Goal: Navigation & Orientation: Find specific page/section

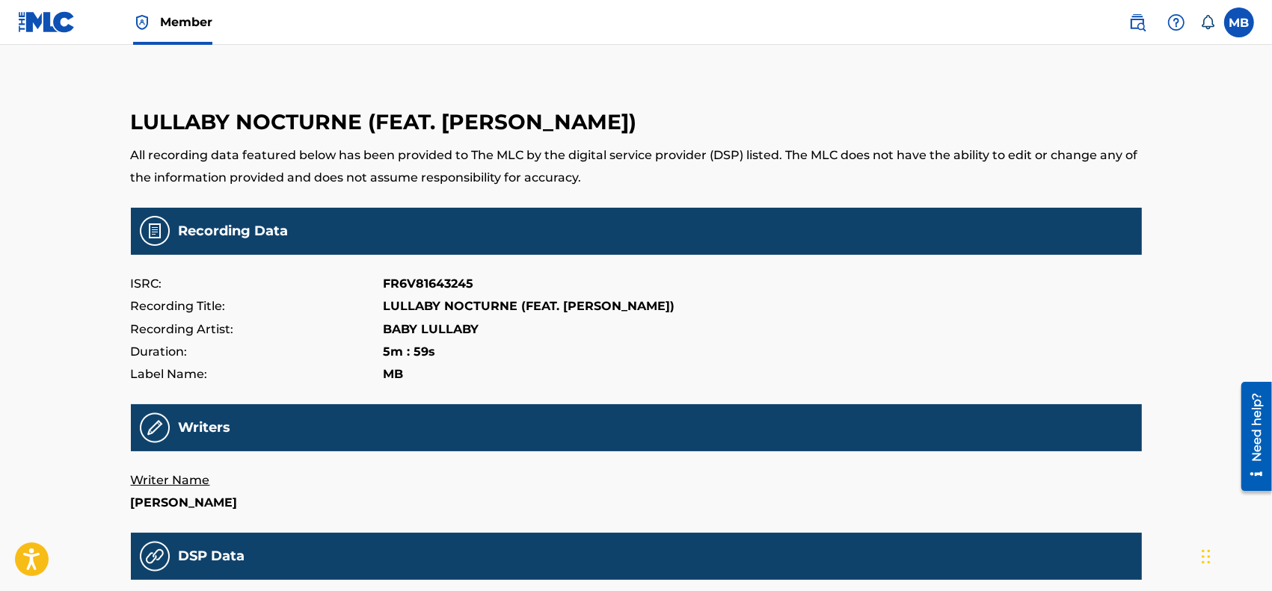
click at [49, 19] on img at bounding box center [47, 22] width 58 height 22
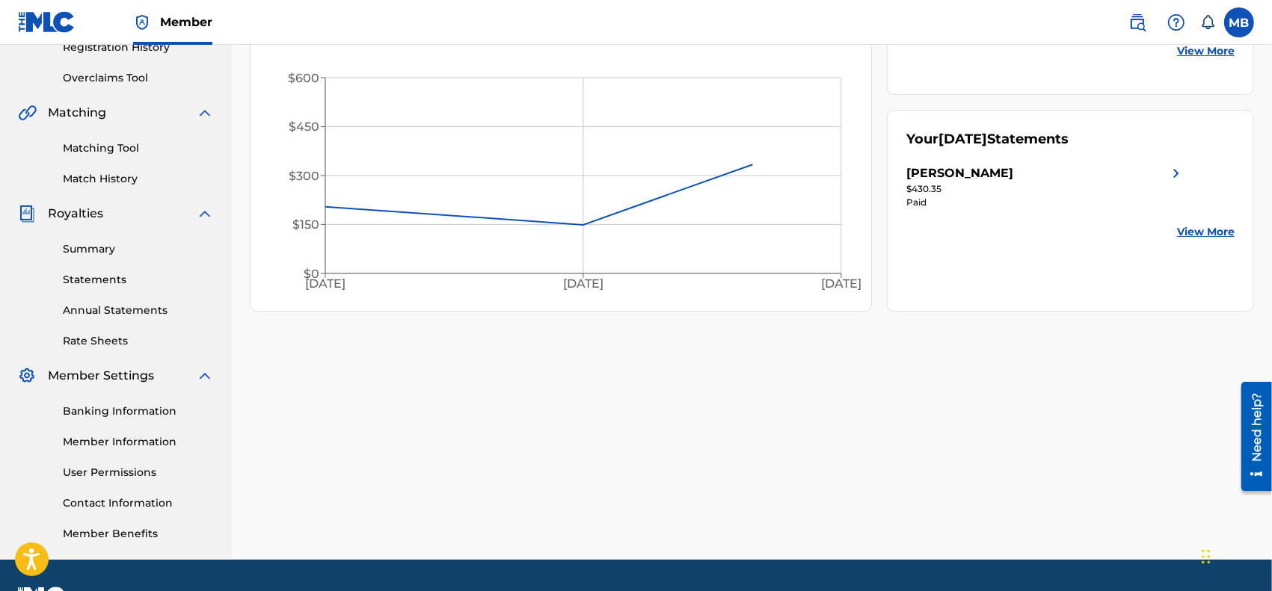
scroll to position [311, 0]
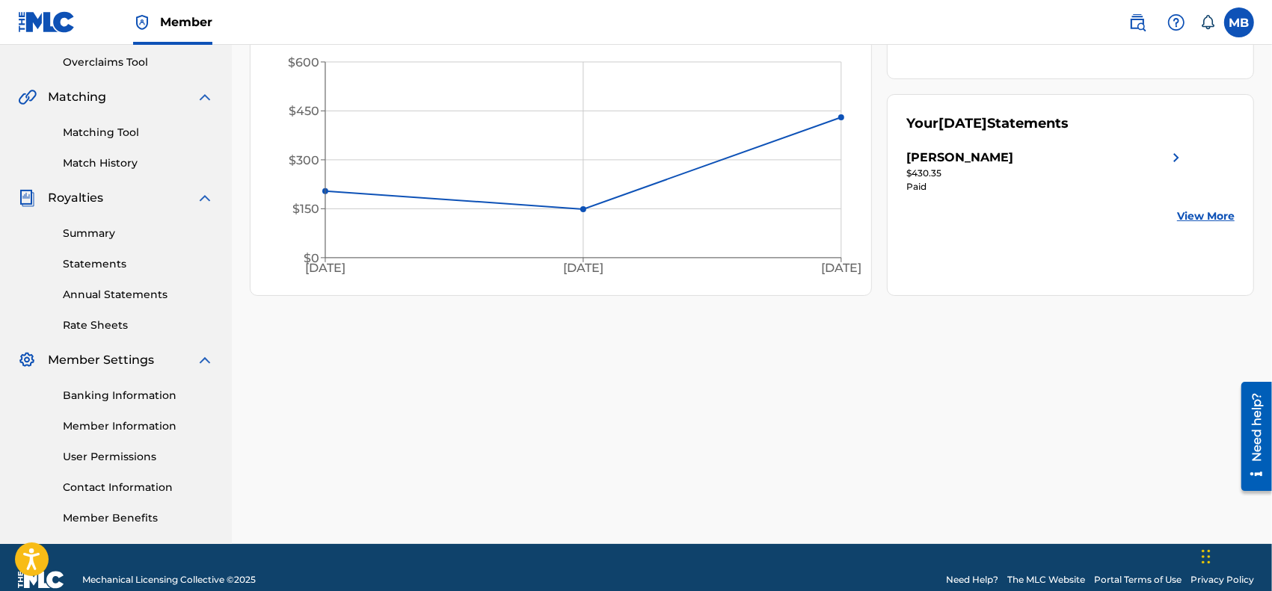
click at [88, 236] on link "Summary" at bounding box center [138, 234] width 151 height 16
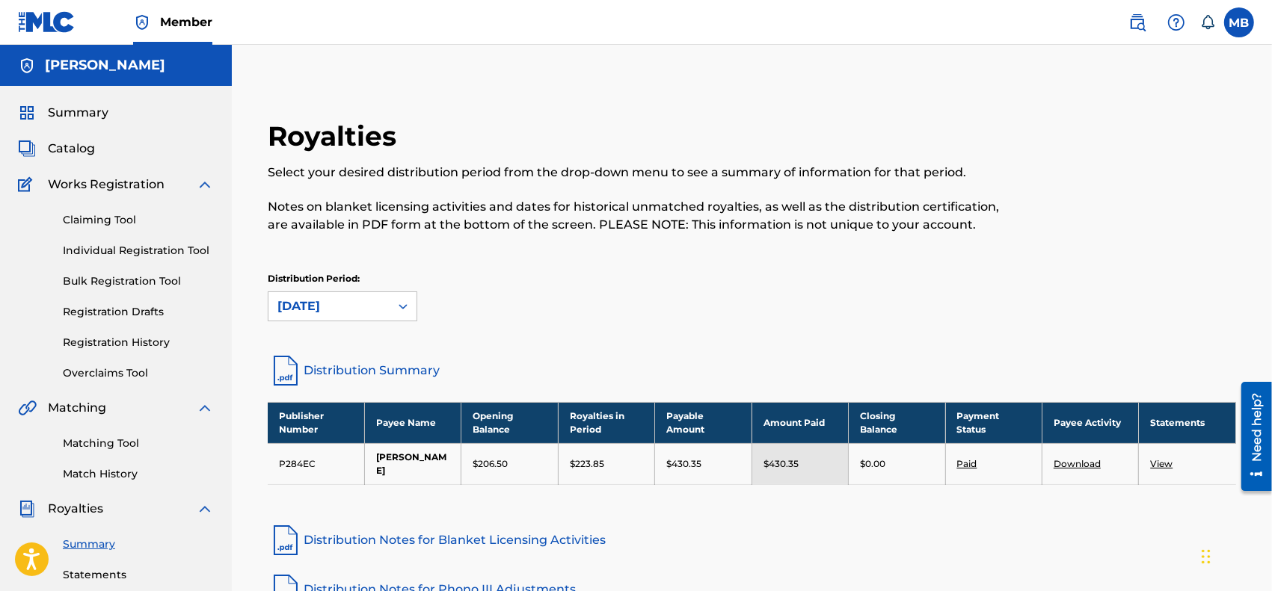
click at [102, 218] on link "Claiming Tool" at bounding box center [138, 220] width 151 height 16
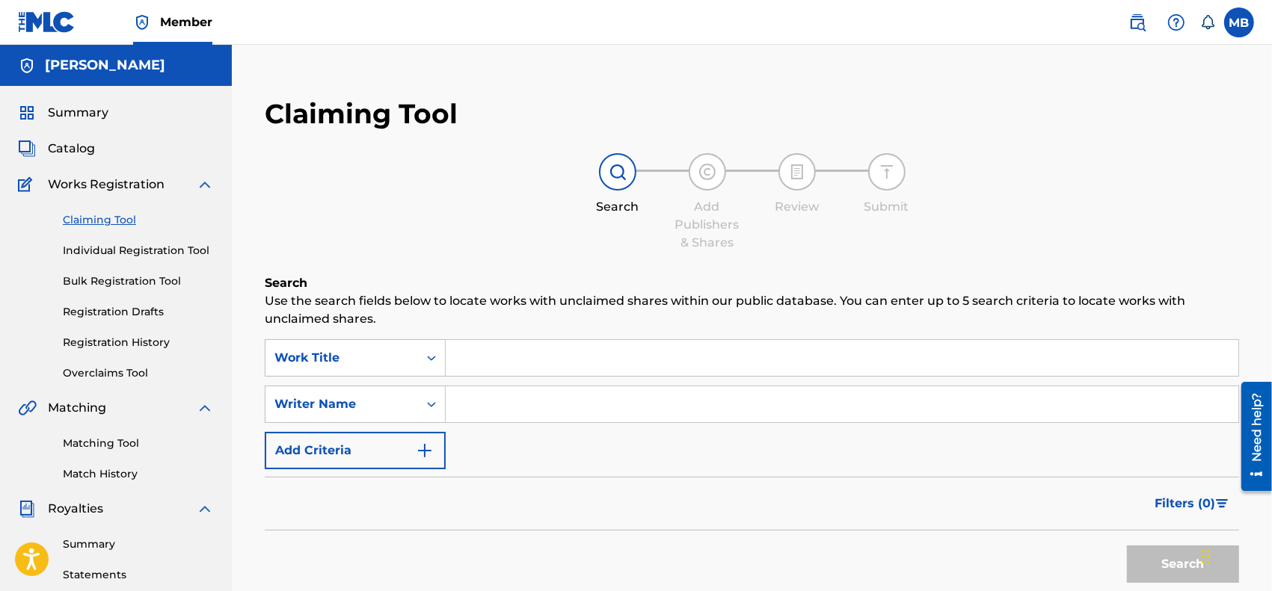
click at [84, 537] on link "Summary" at bounding box center [138, 545] width 151 height 16
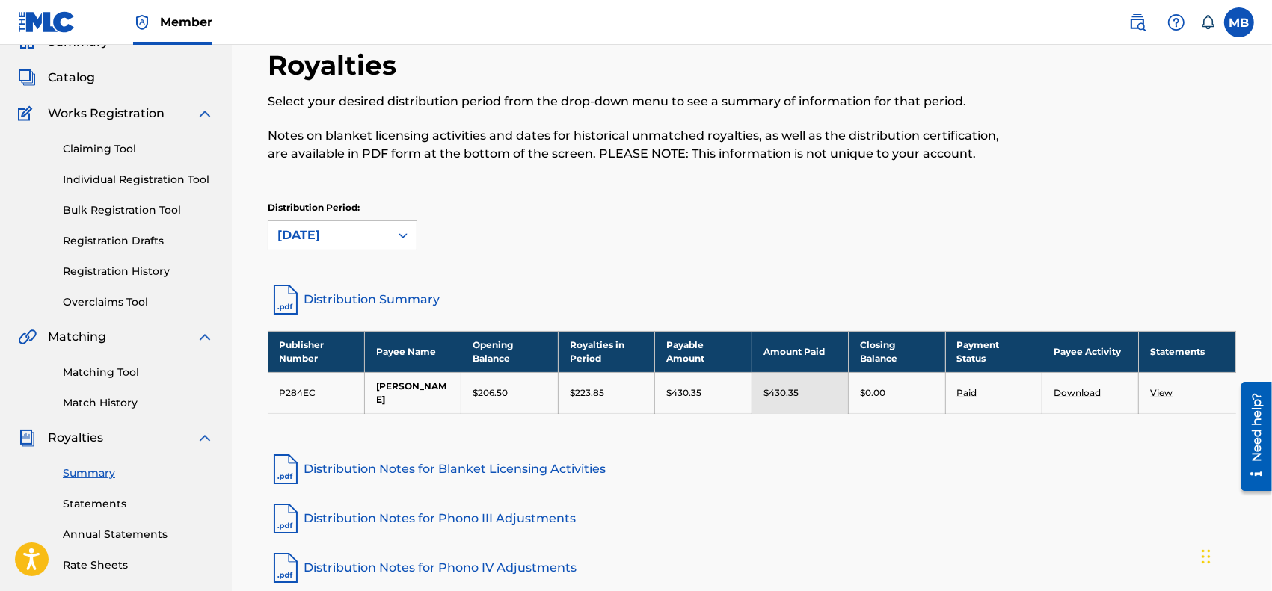
scroll to position [156, 0]
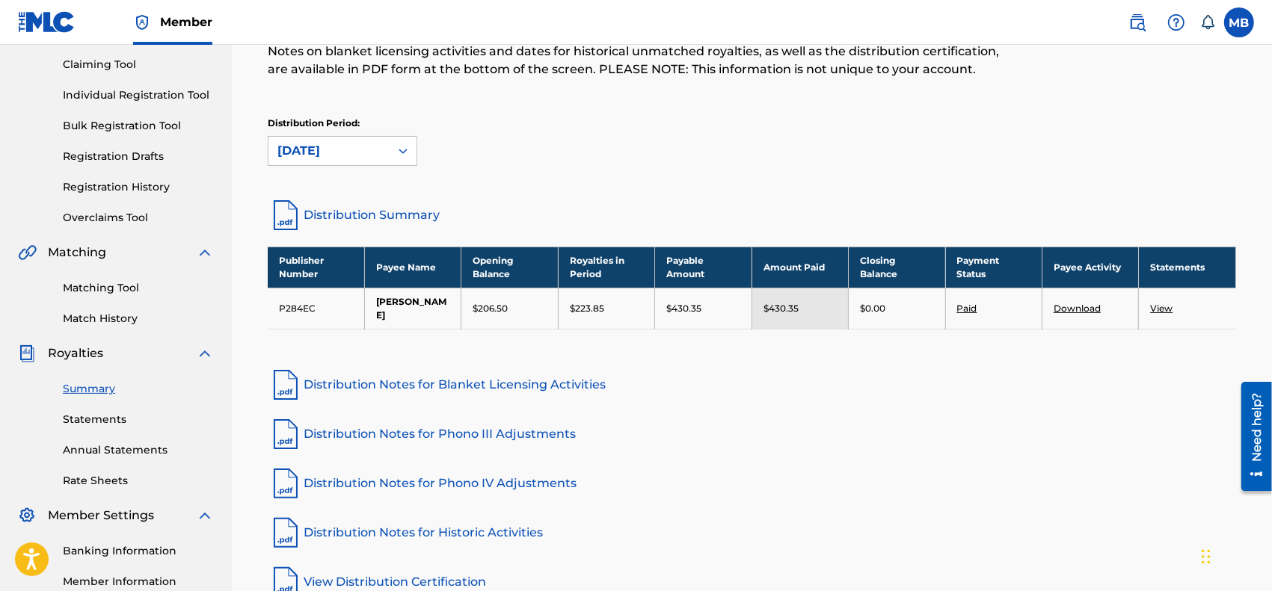
click at [124, 280] on link "Matching Tool" at bounding box center [138, 288] width 151 height 16
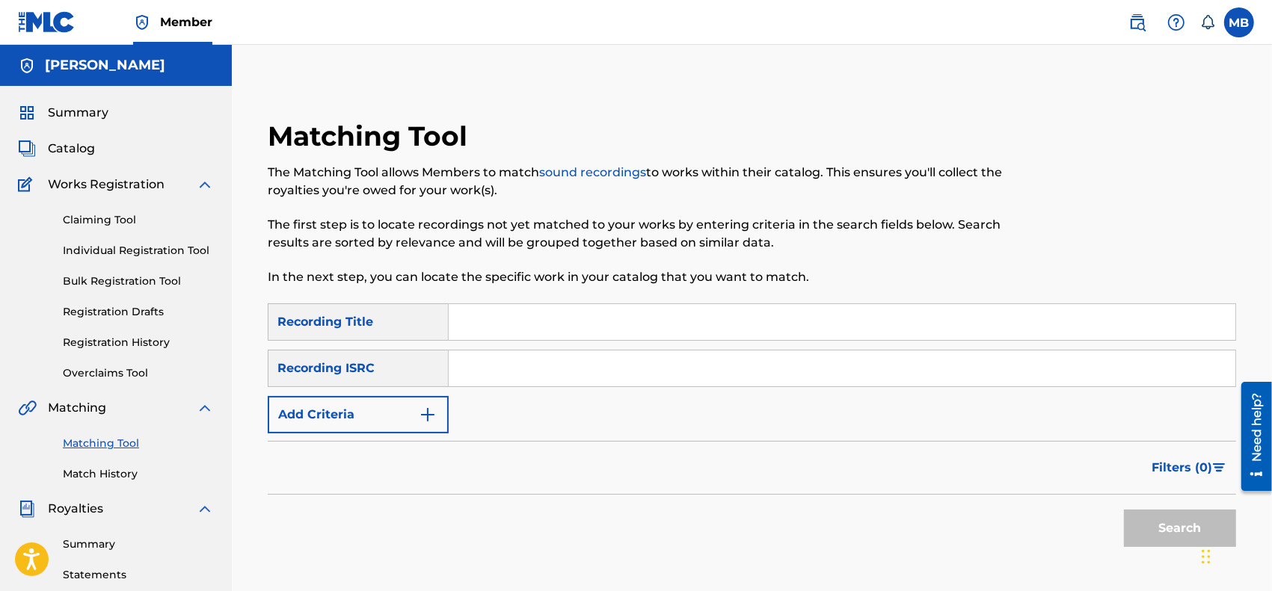
click at [432, 413] on img "Search Form" at bounding box center [428, 415] width 18 height 18
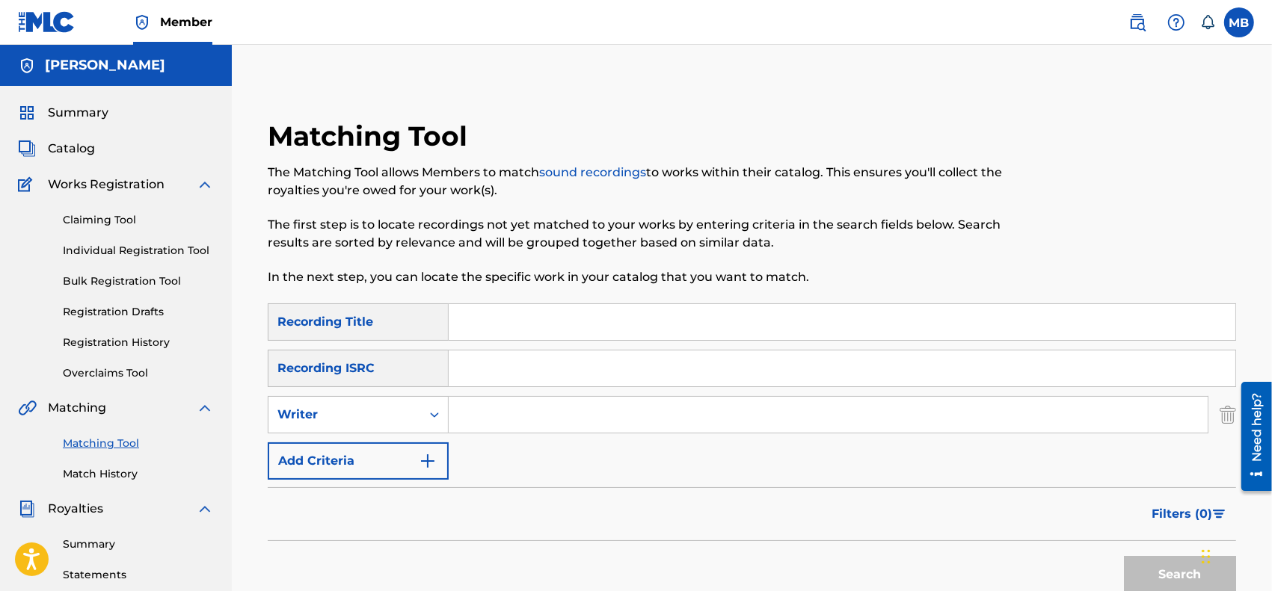
click at [473, 422] on input "Search Form" at bounding box center [828, 415] width 759 height 36
type input "[PERSON_NAME]"
click at [1124, 556] on button "Search" at bounding box center [1180, 574] width 112 height 37
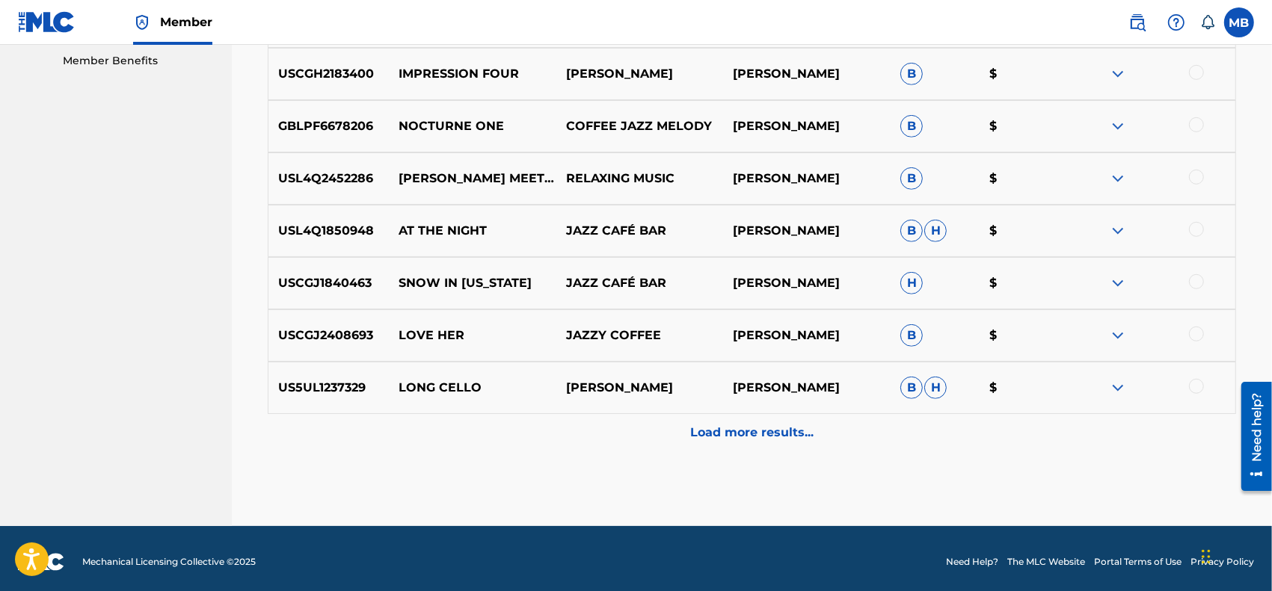
scroll to position [775, 0]
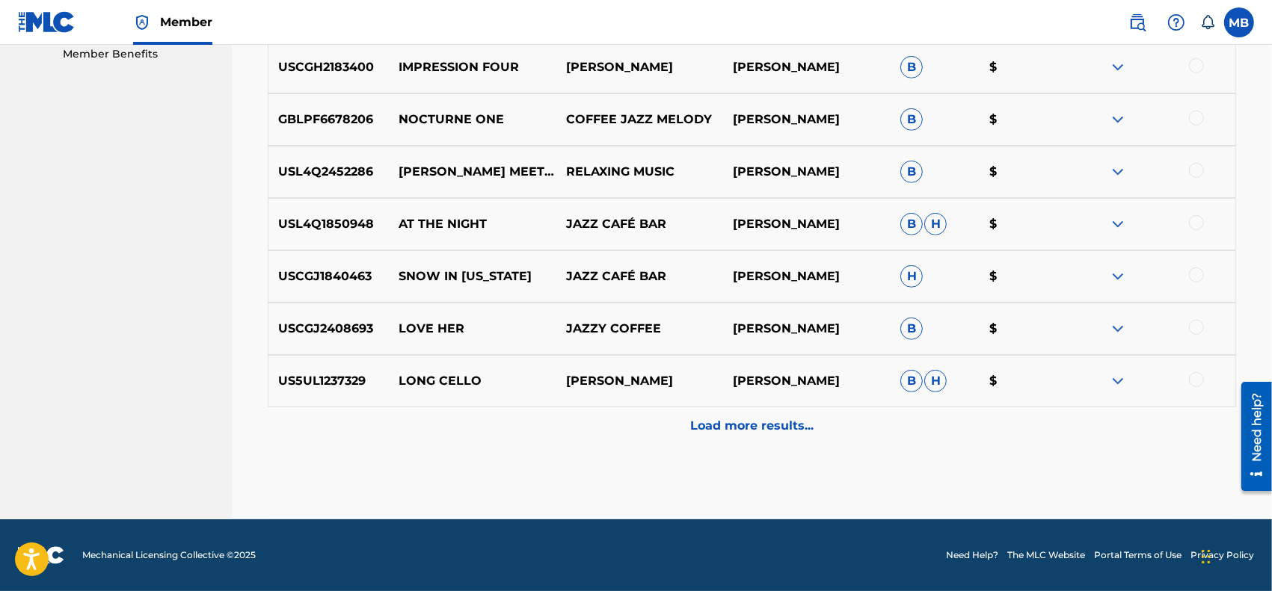
click at [738, 427] on p "Load more results..." at bounding box center [751, 426] width 123 height 18
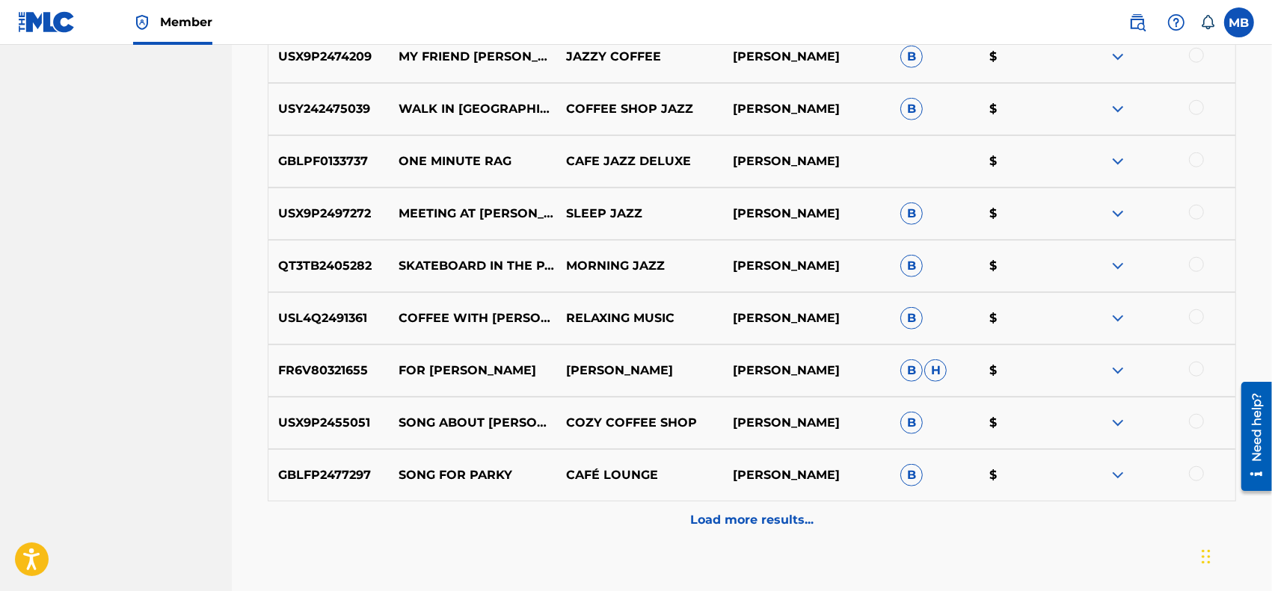
scroll to position [1243, 0]
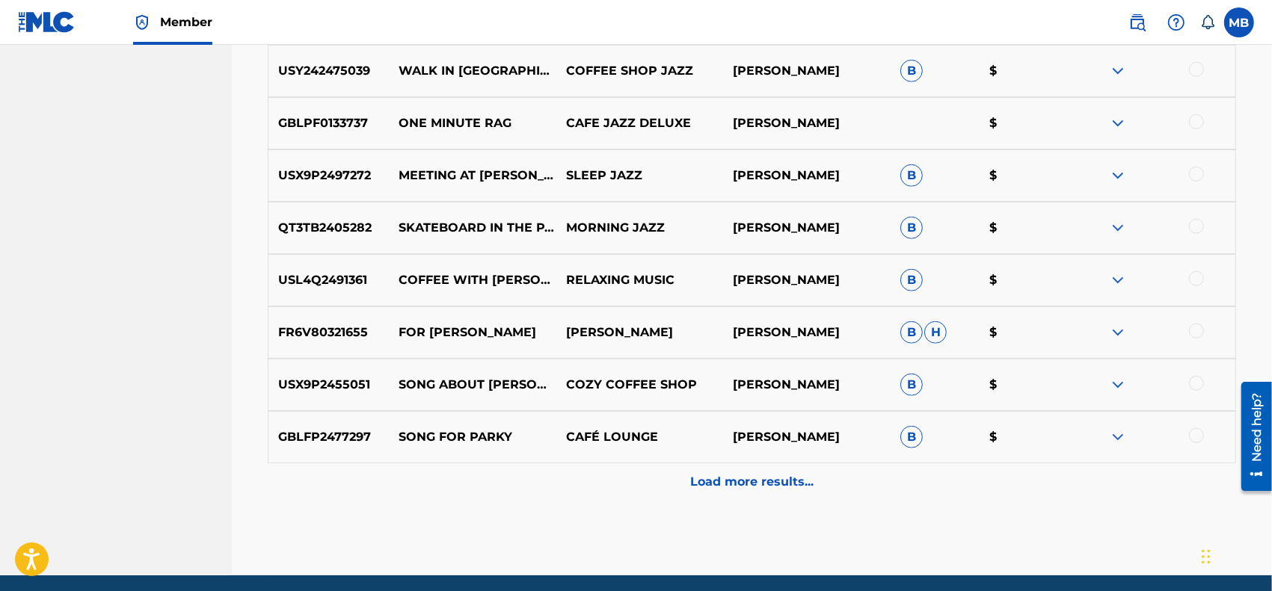
click at [712, 477] on p "Load more results..." at bounding box center [751, 482] width 123 height 18
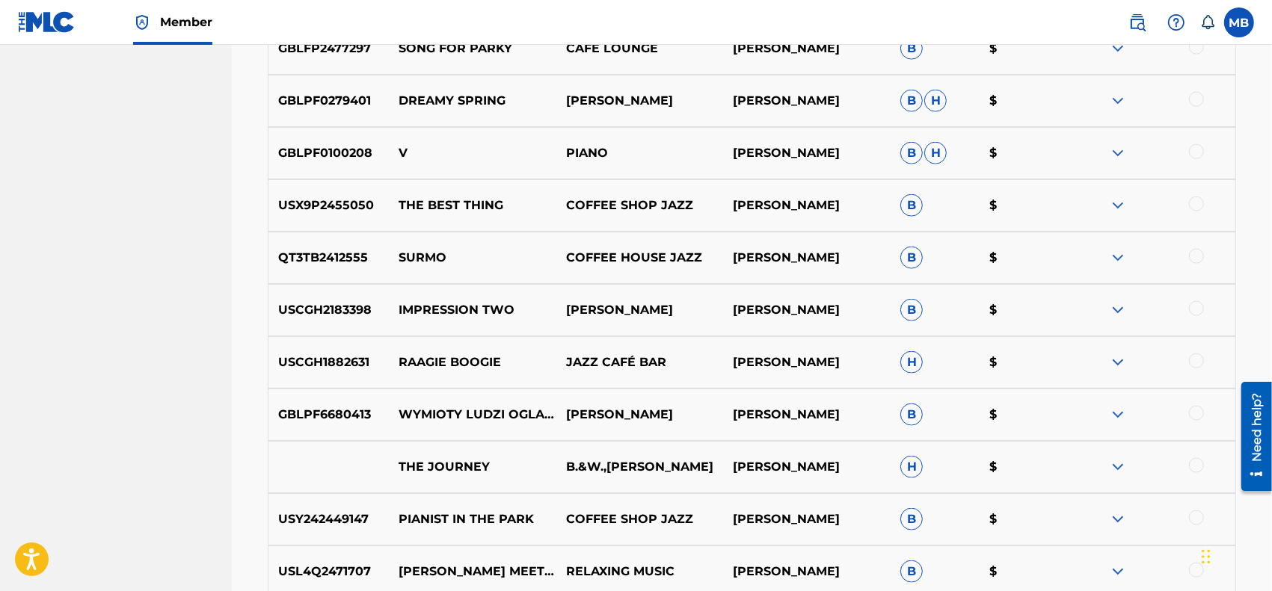
scroll to position [1822, 0]
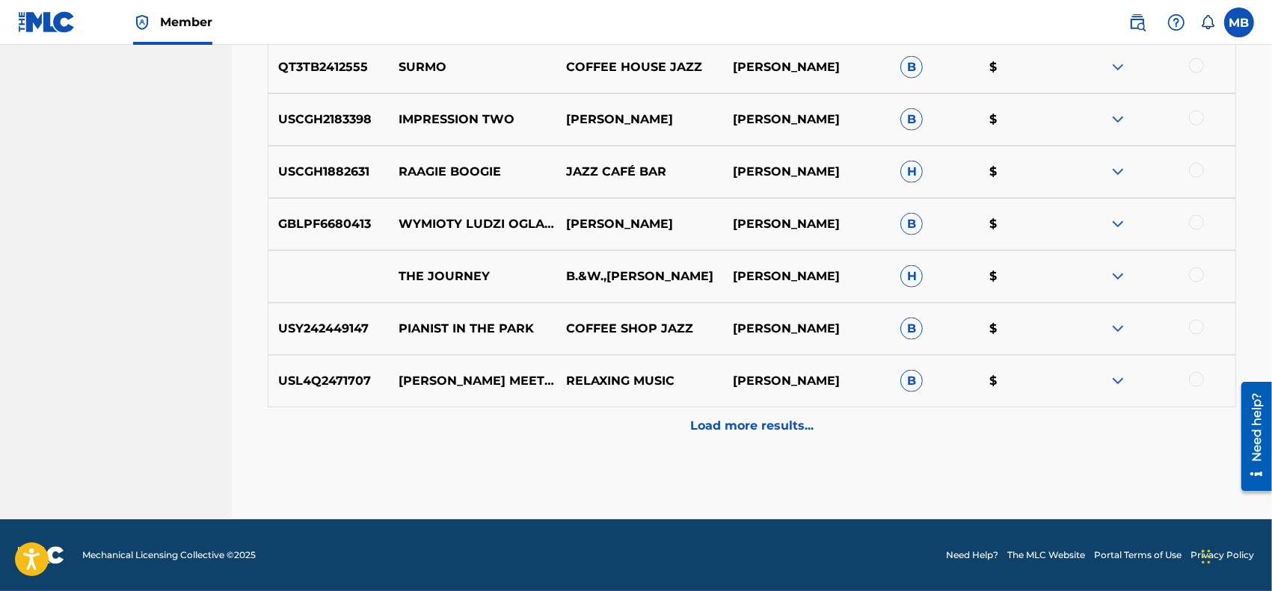
click at [685, 423] on div "Load more results..." at bounding box center [752, 425] width 968 height 37
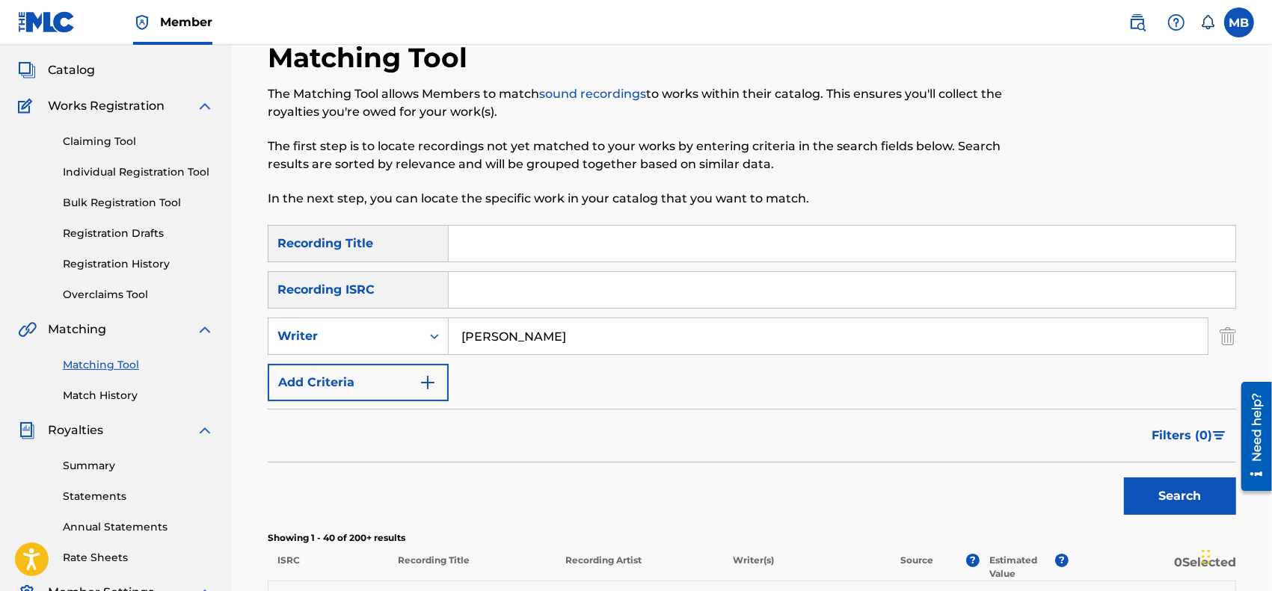
scroll to position [0, 0]
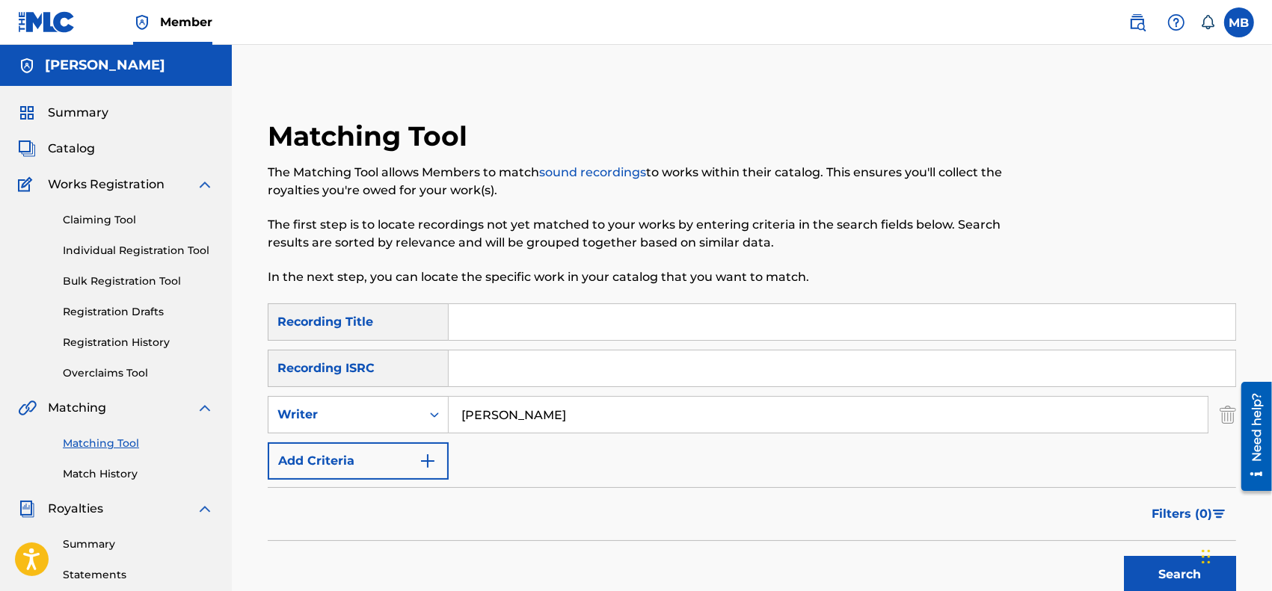
click at [67, 111] on span "Summary" at bounding box center [78, 113] width 61 height 18
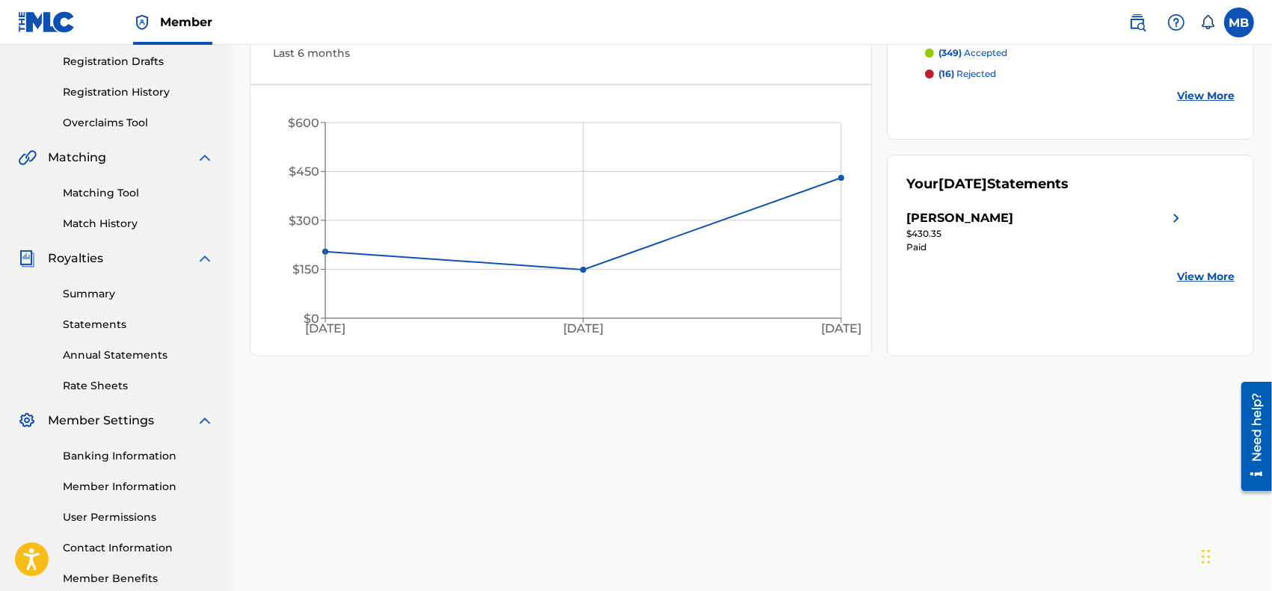
scroll to position [311, 0]
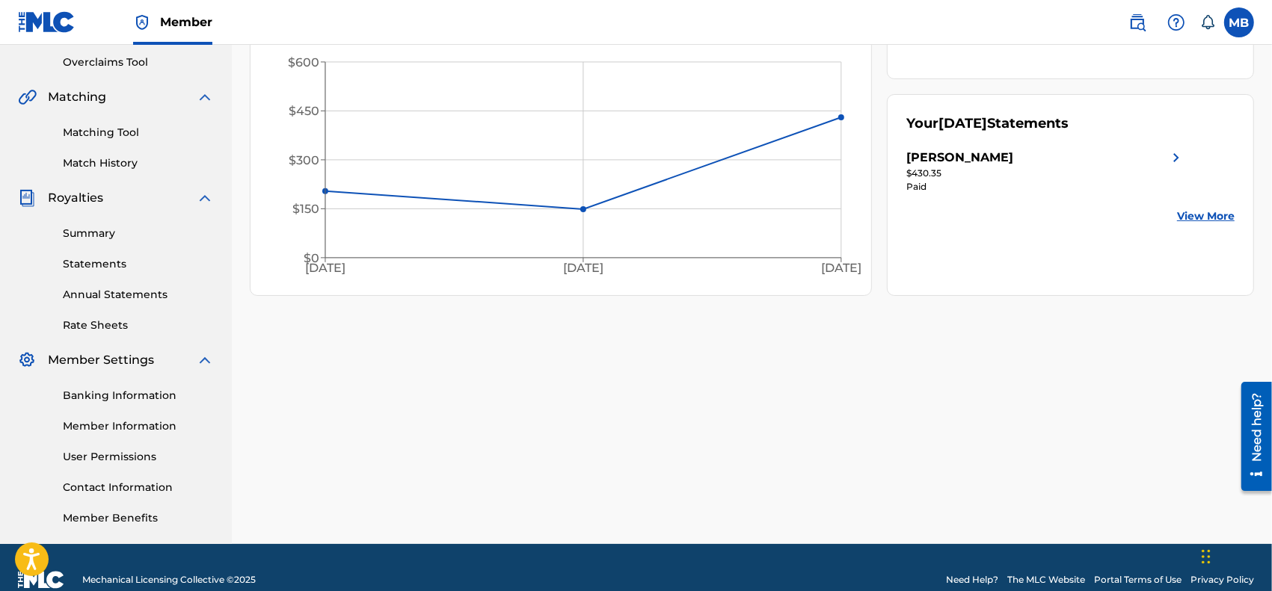
click at [125, 390] on link "Banking Information" at bounding box center [138, 396] width 151 height 16
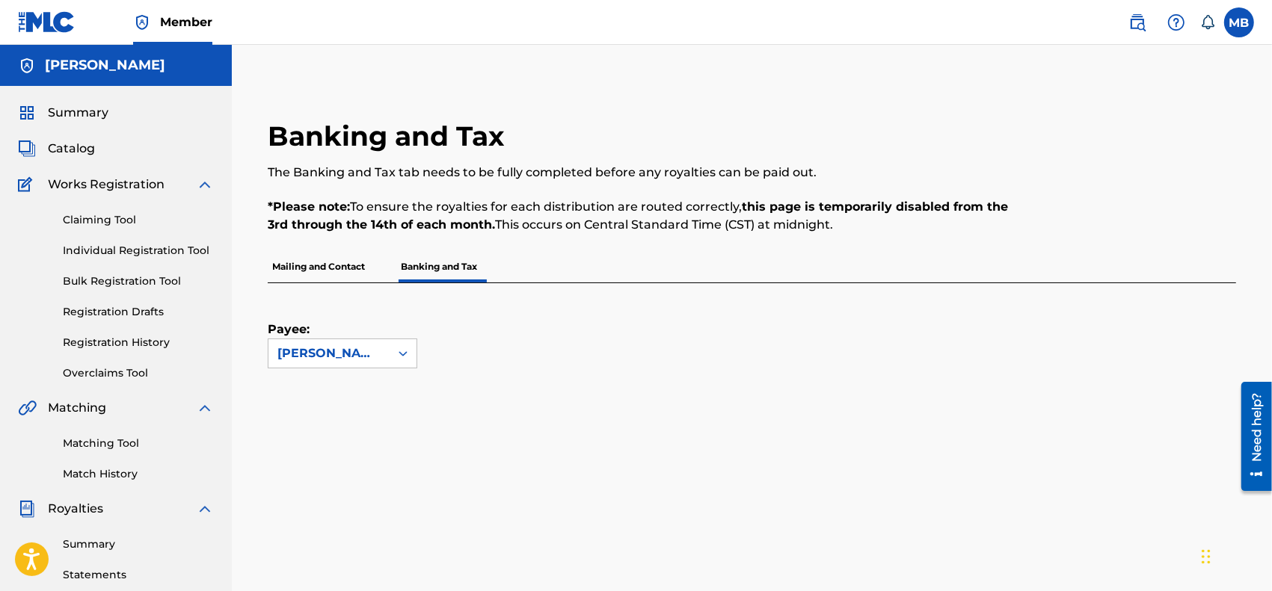
click at [75, 111] on span "Summary" at bounding box center [78, 113] width 61 height 18
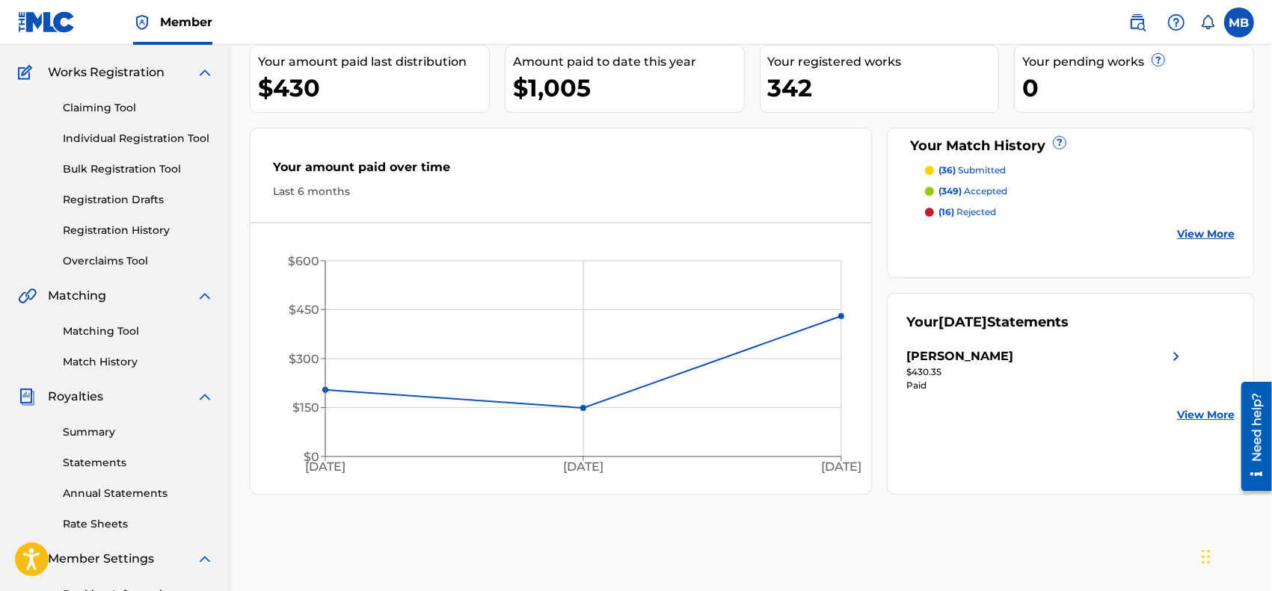
scroll to position [156, 0]
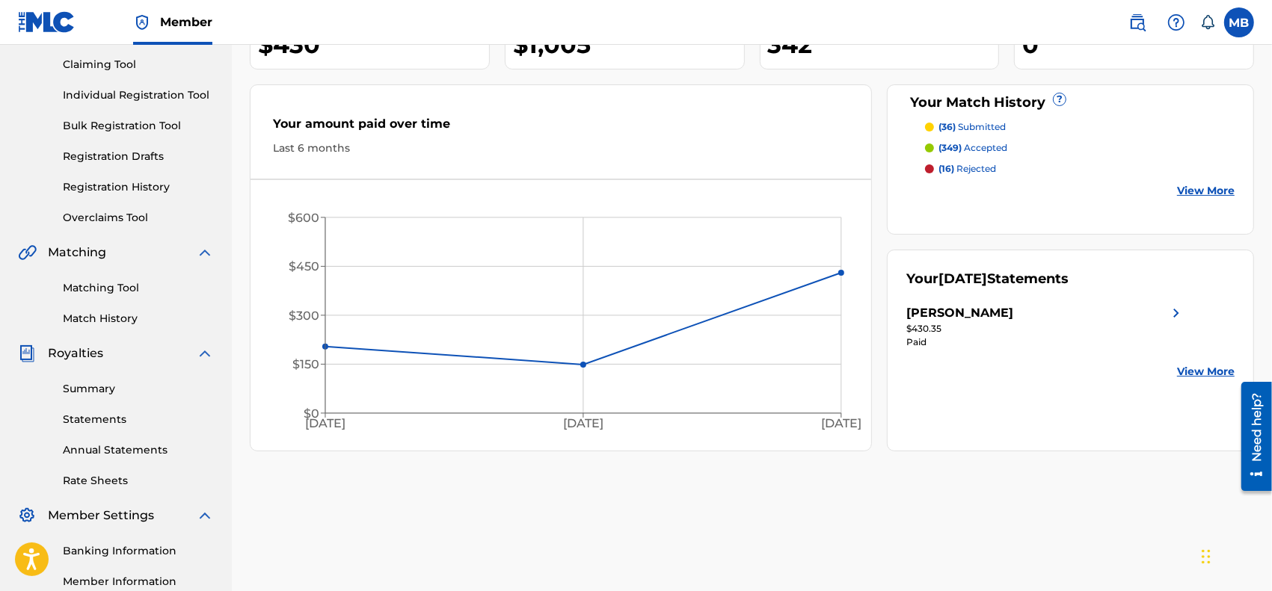
click at [99, 547] on link "Banking Information" at bounding box center [138, 552] width 151 height 16
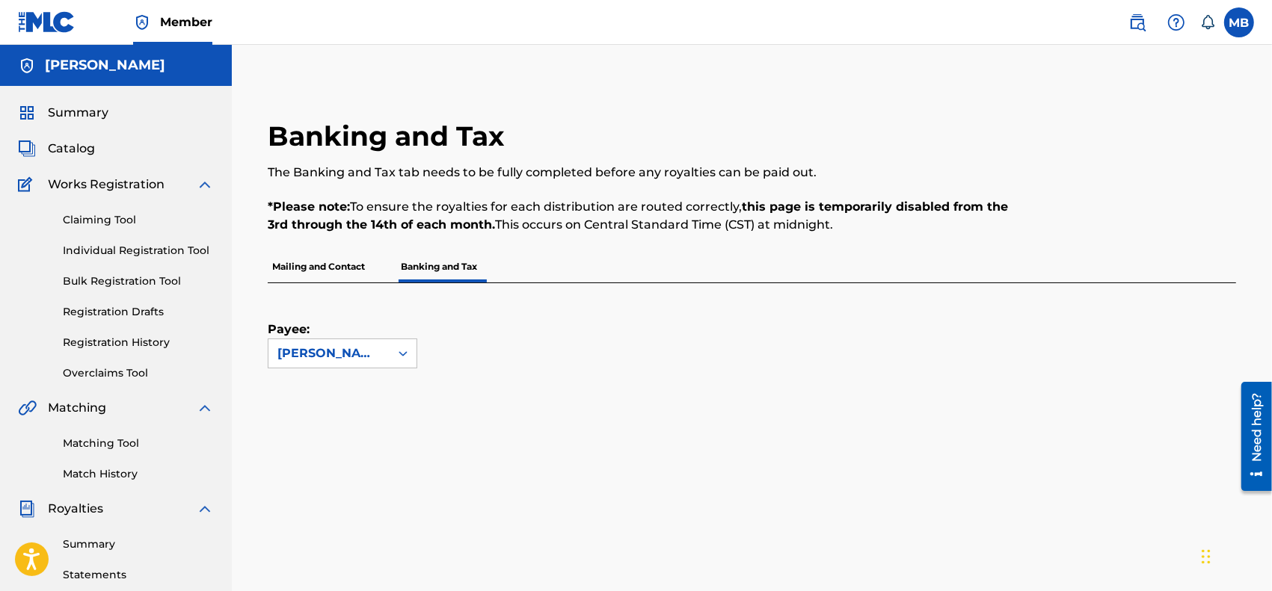
click at [65, 117] on span "Summary" at bounding box center [78, 113] width 61 height 18
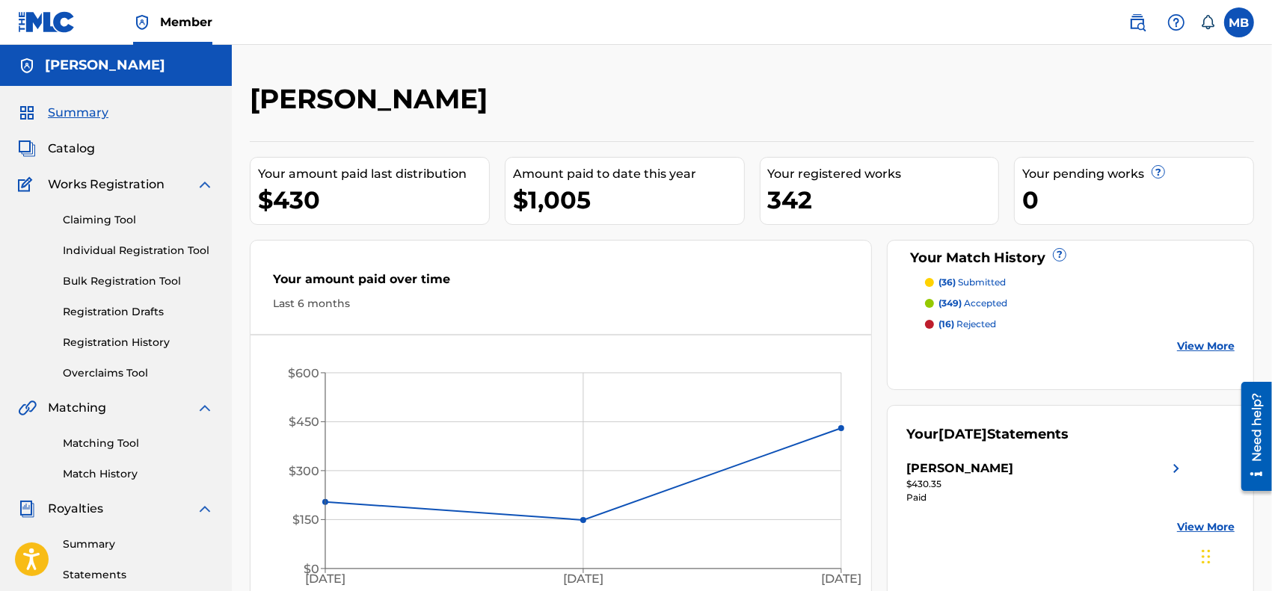
scroll to position [156, 0]
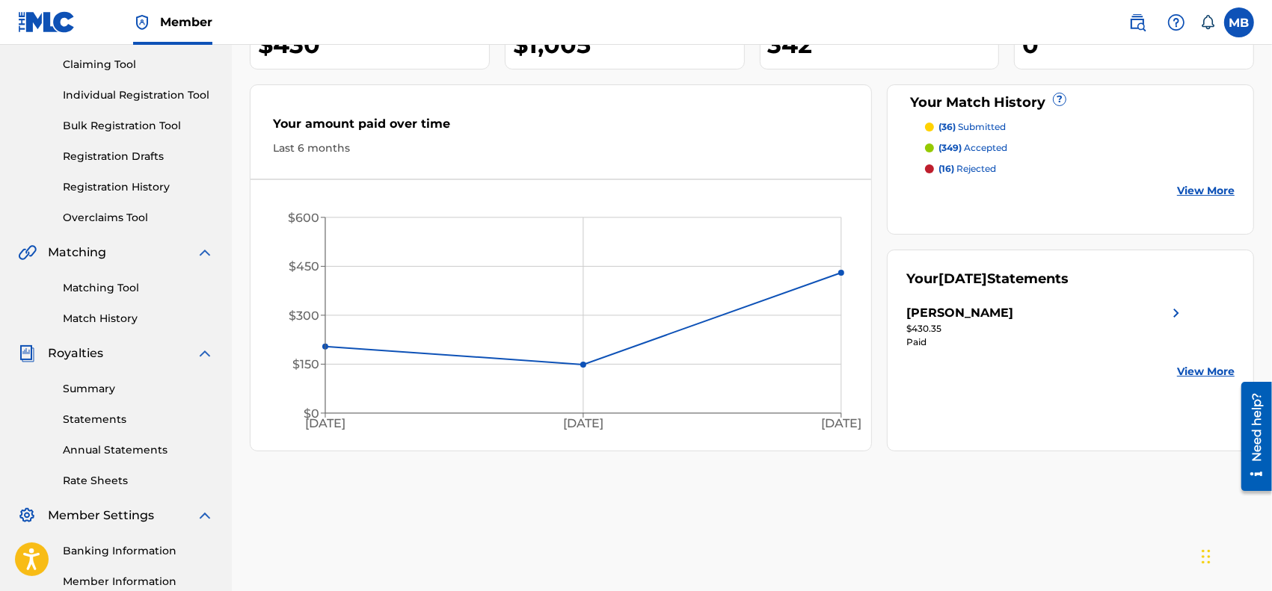
click at [102, 550] on link "Banking Information" at bounding box center [138, 552] width 151 height 16
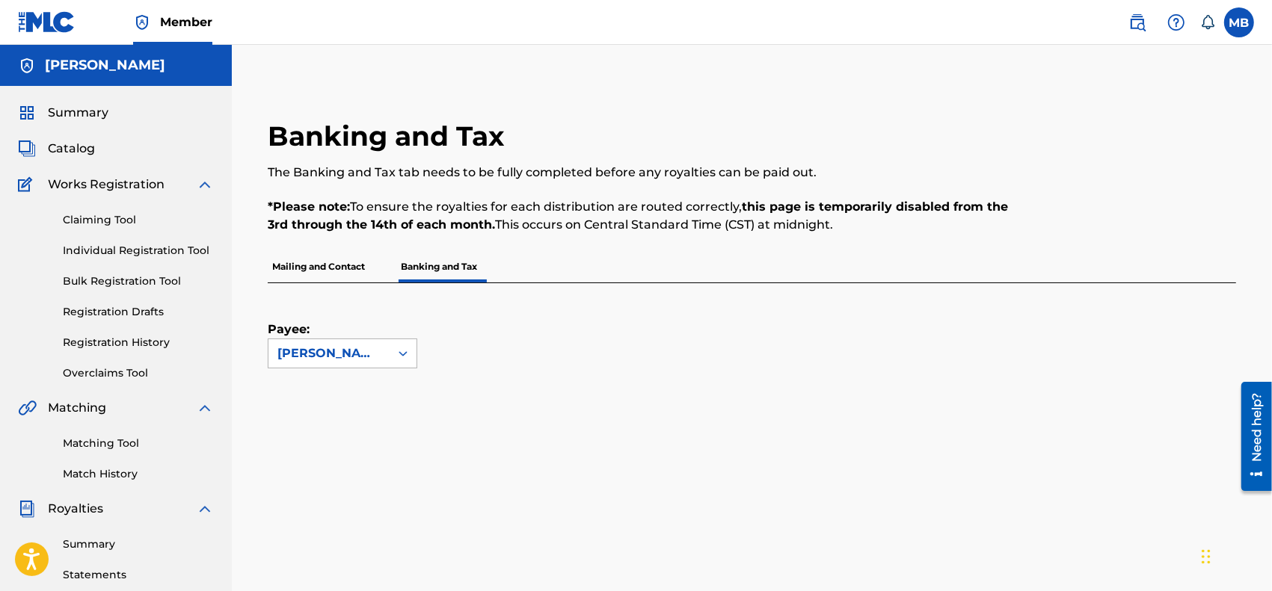
click at [383, 349] on div "[PERSON_NAME]" at bounding box center [328, 353] width 121 height 28
click at [337, 390] on div "[PERSON_NAME]" at bounding box center [342, 387] width 148 height 37
click at [67, 114] on span "Summary" at bounding box center [78, 113] width 61 height 18
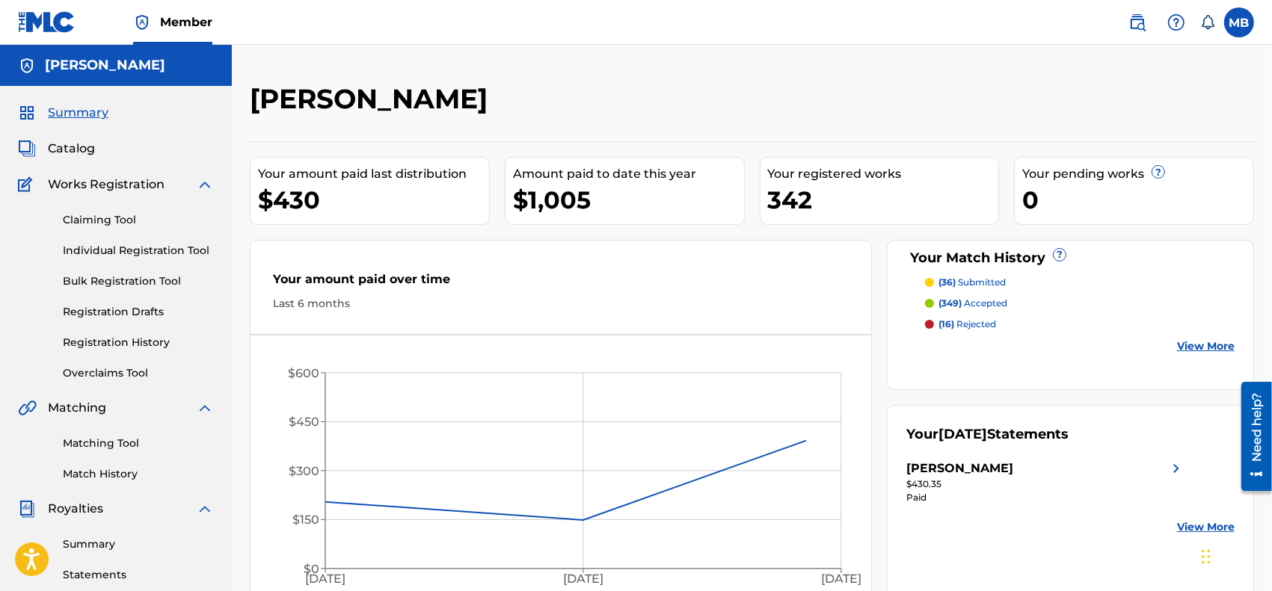
click at [73, 151] on span "Catalog" at bounding box center [71, 149] width 47 height 18
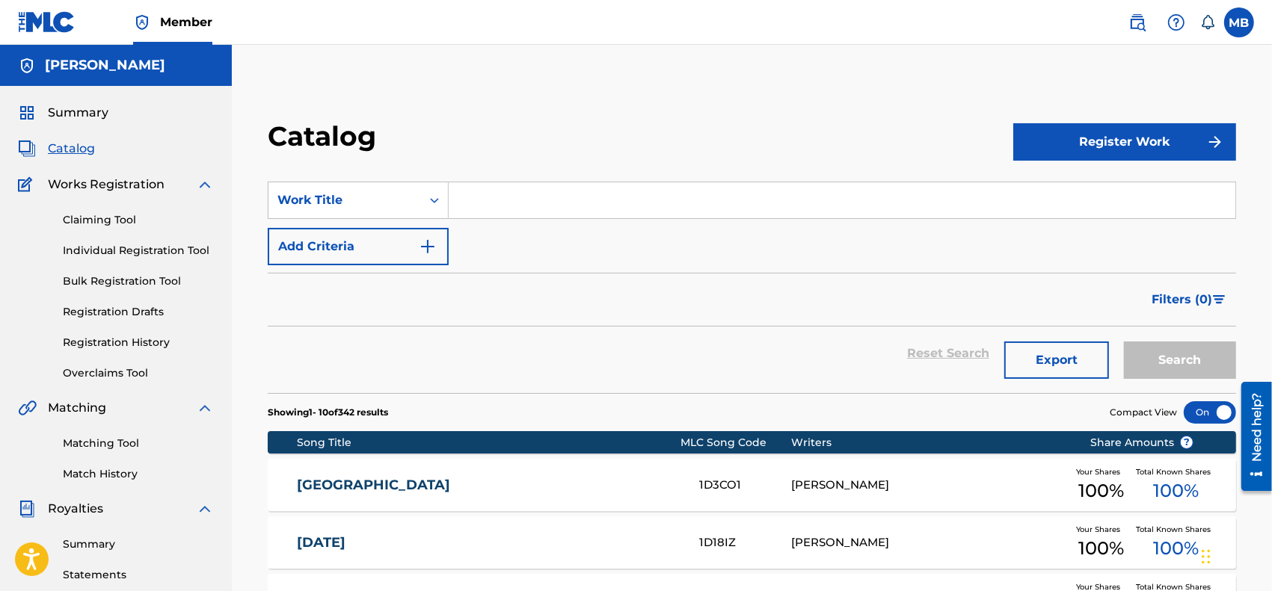
click at [76, 118] on span "Summary" at bounding box center [78, 113] width 61 height 18
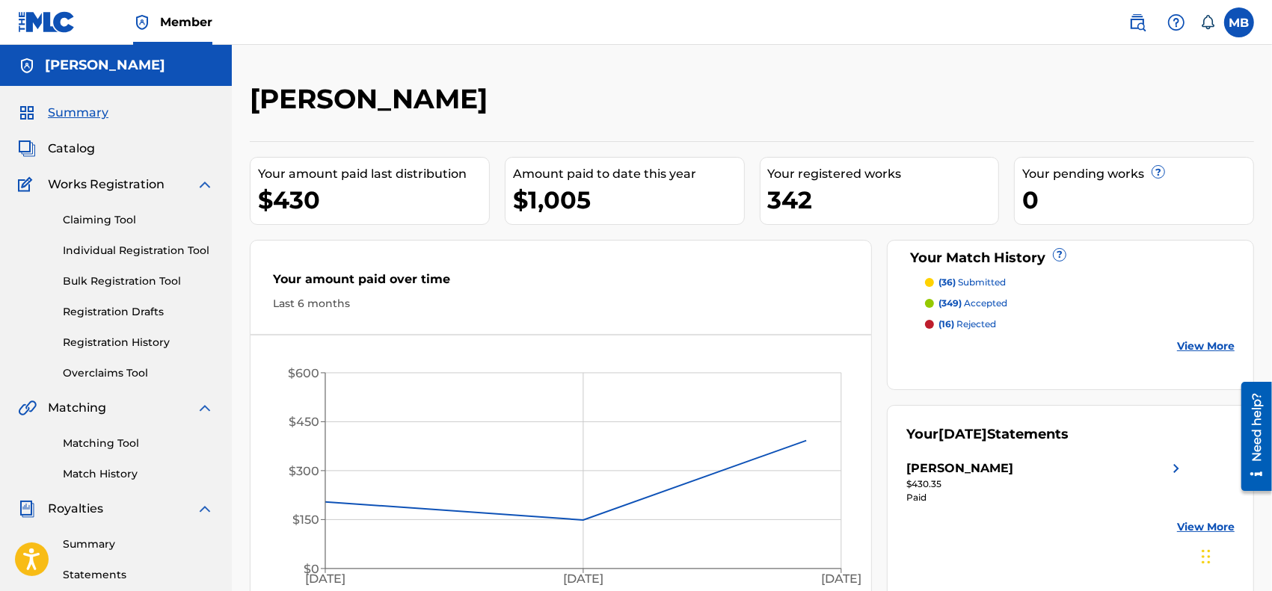
scroll to position [311, 0]
